Goal: Task Accomplishment & Management: Manage account settings

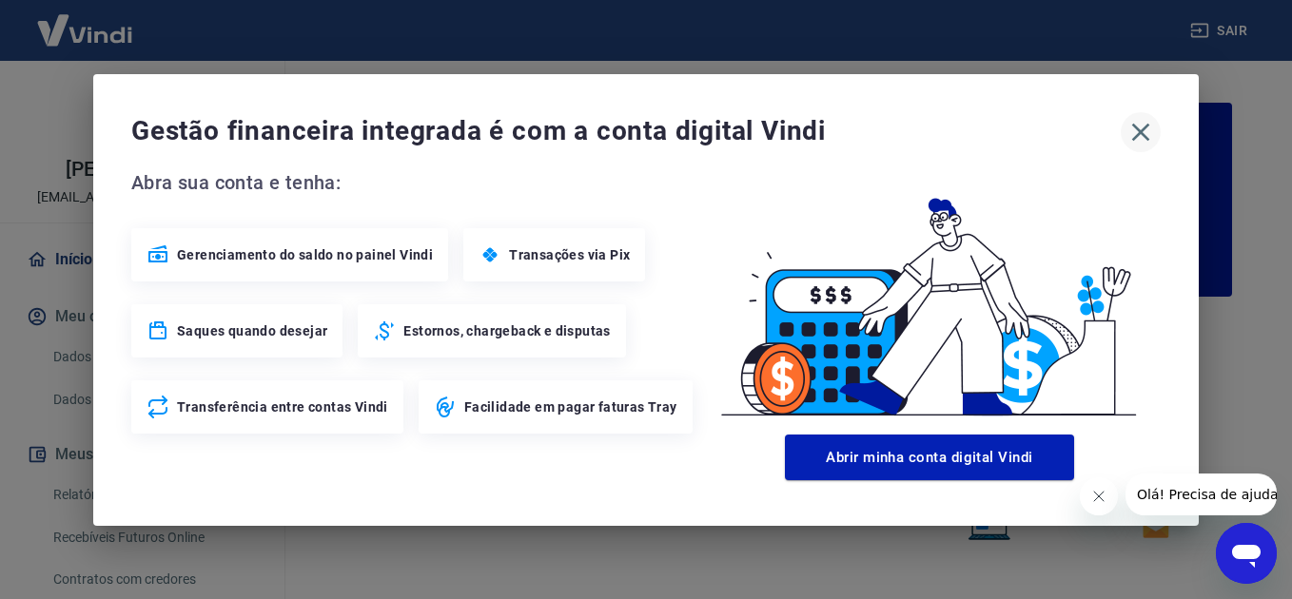
click at [1139, 125] on icon "button" at bounding box center [1140, 132] width 30 height 30
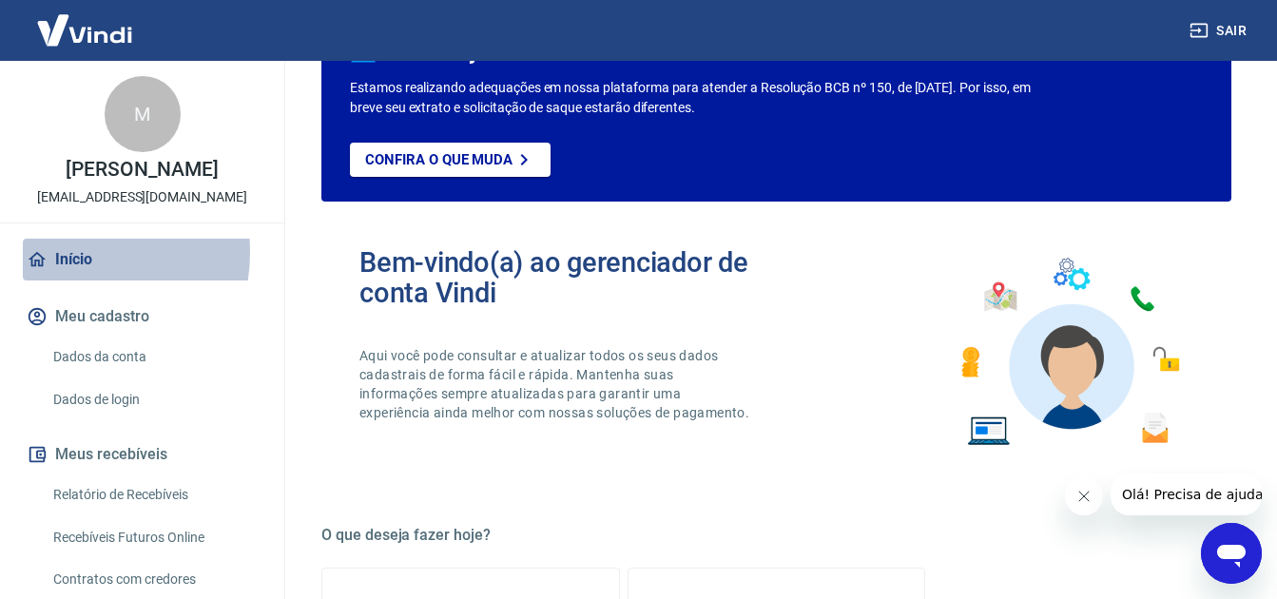
click at [60, 272] on link "Início" at bounding box center [142, 260] width 239 height 42
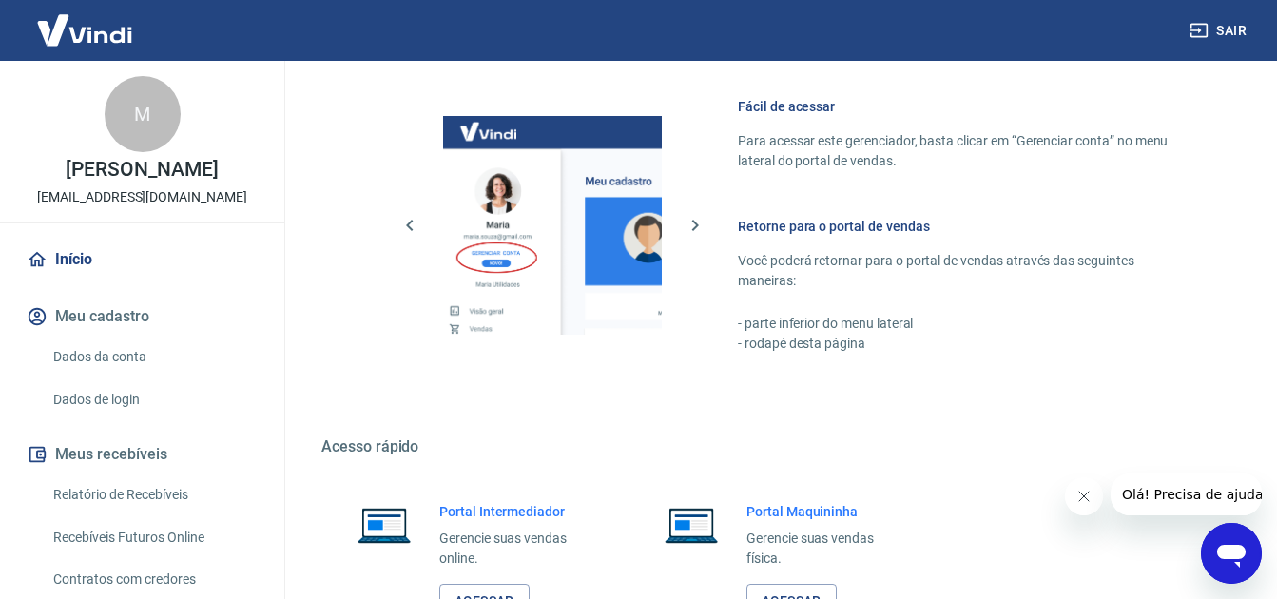
scroll to position [1046, 0]
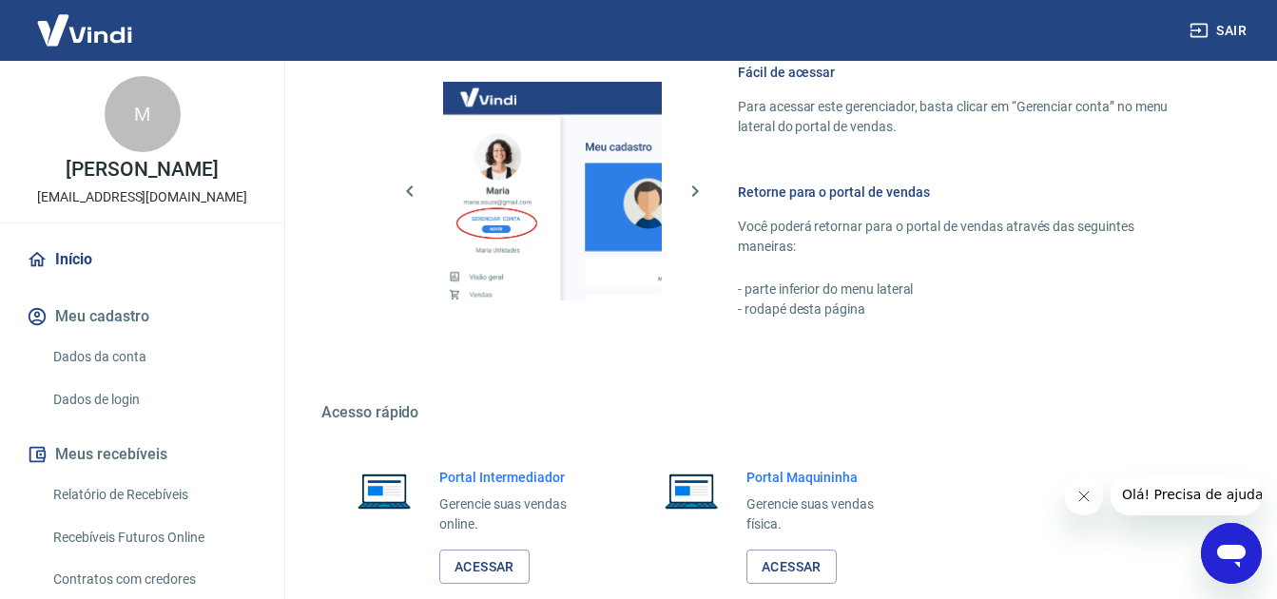
click at [808, 189] on h6 "Retorne para o portal de vendas" at bounding box center [962, 192] width 448 height 19
click at [679, 197] on div at bounding box center [553, 191] width 280 height 219
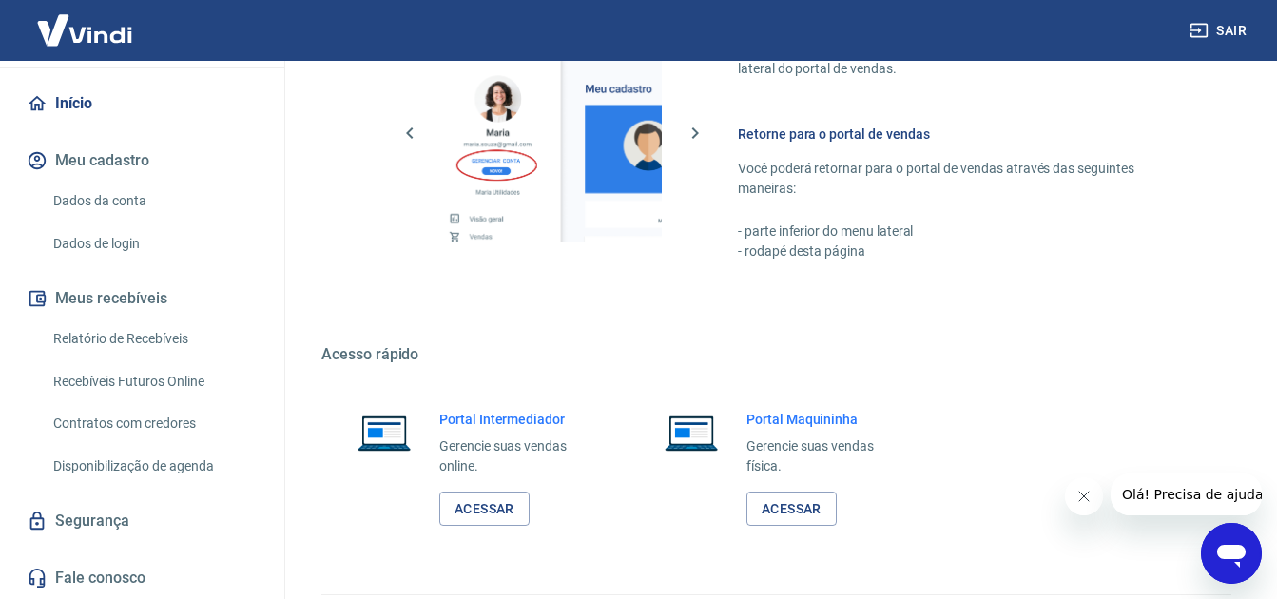
scroll to position [1158, 0]
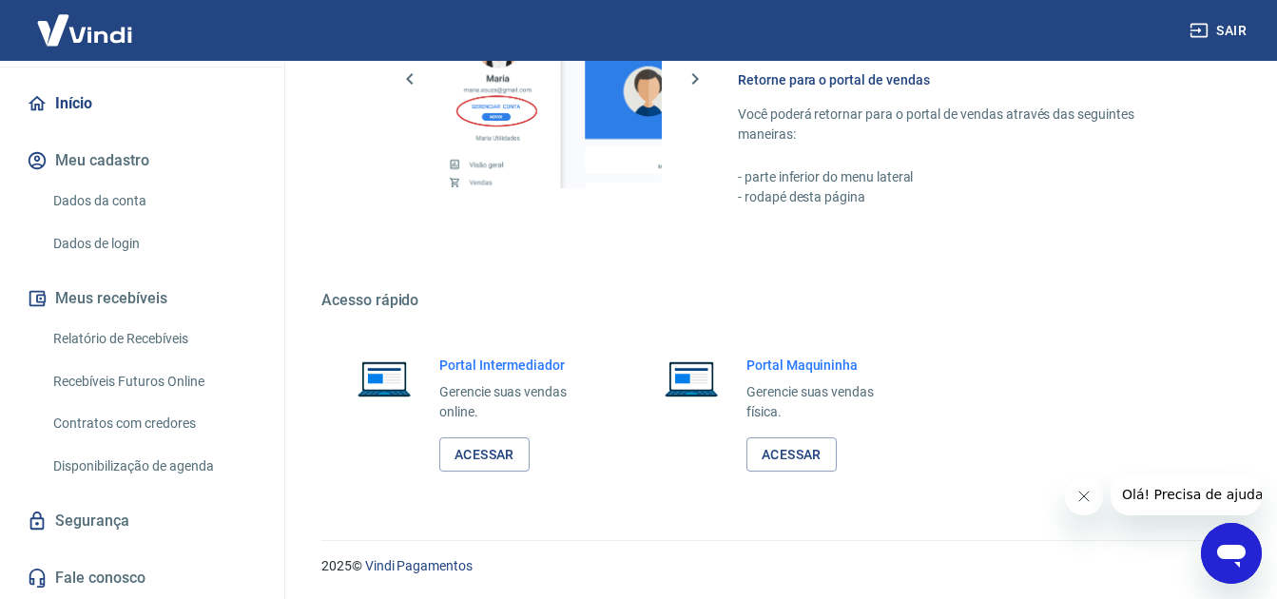
click at [79, 521] on link "Segurança" at bounding box center [142, 521] width 239 height 42
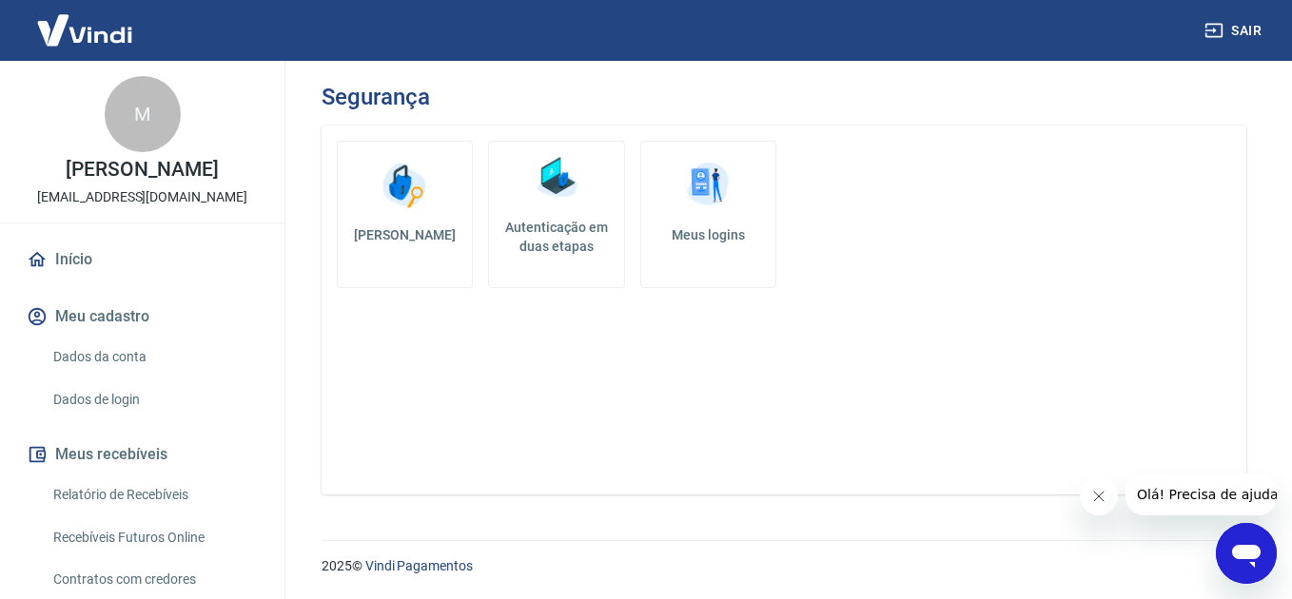
click at [100, 272] on link "Início" at bounding box center [142, 260] width 239 height 42
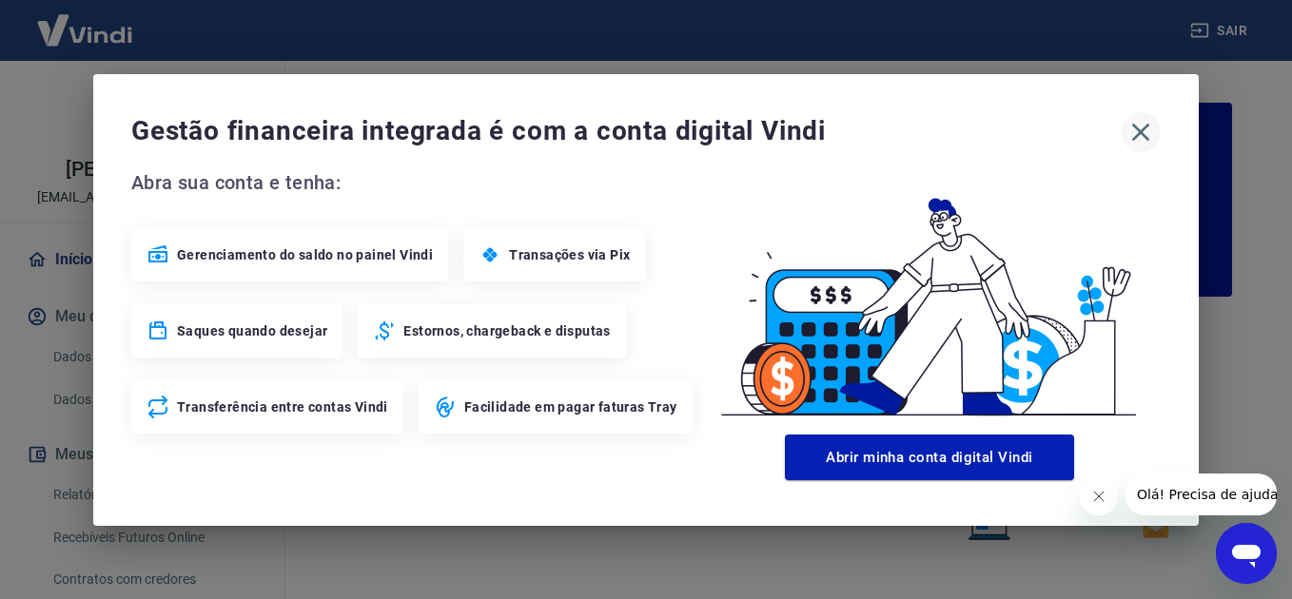
click at [1121, 131] on button "button" at bounding box center [1140, 132] width 40 height 40
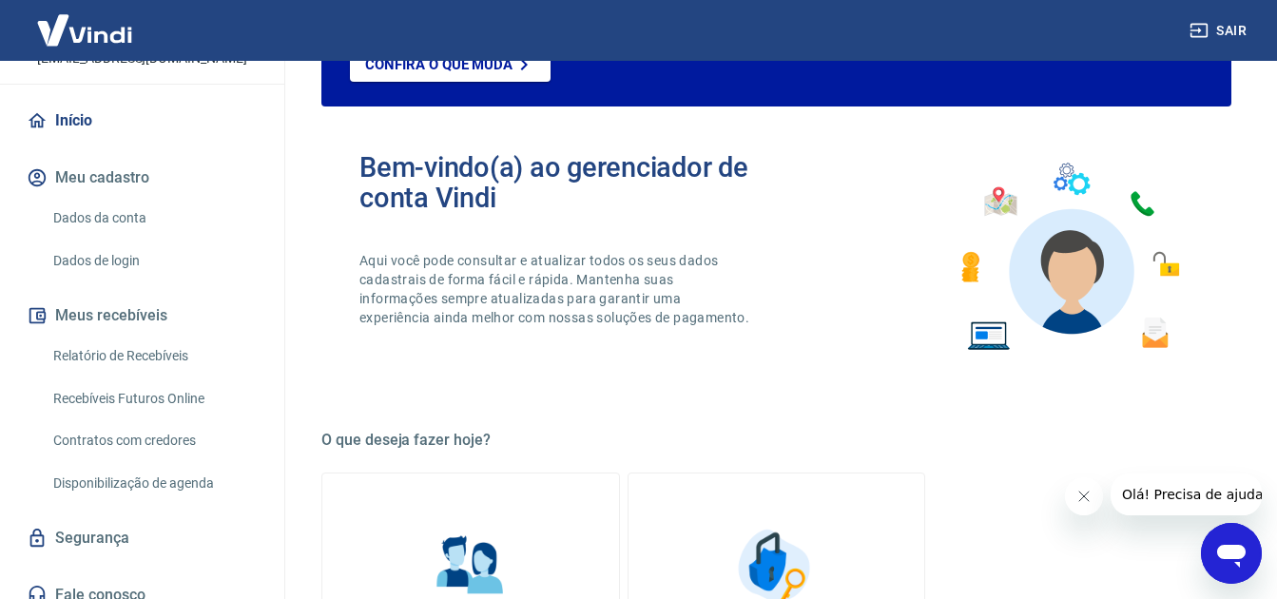
scroll to position [176, 0]
